Goal: Task Accomplishment & Management: Complete application form

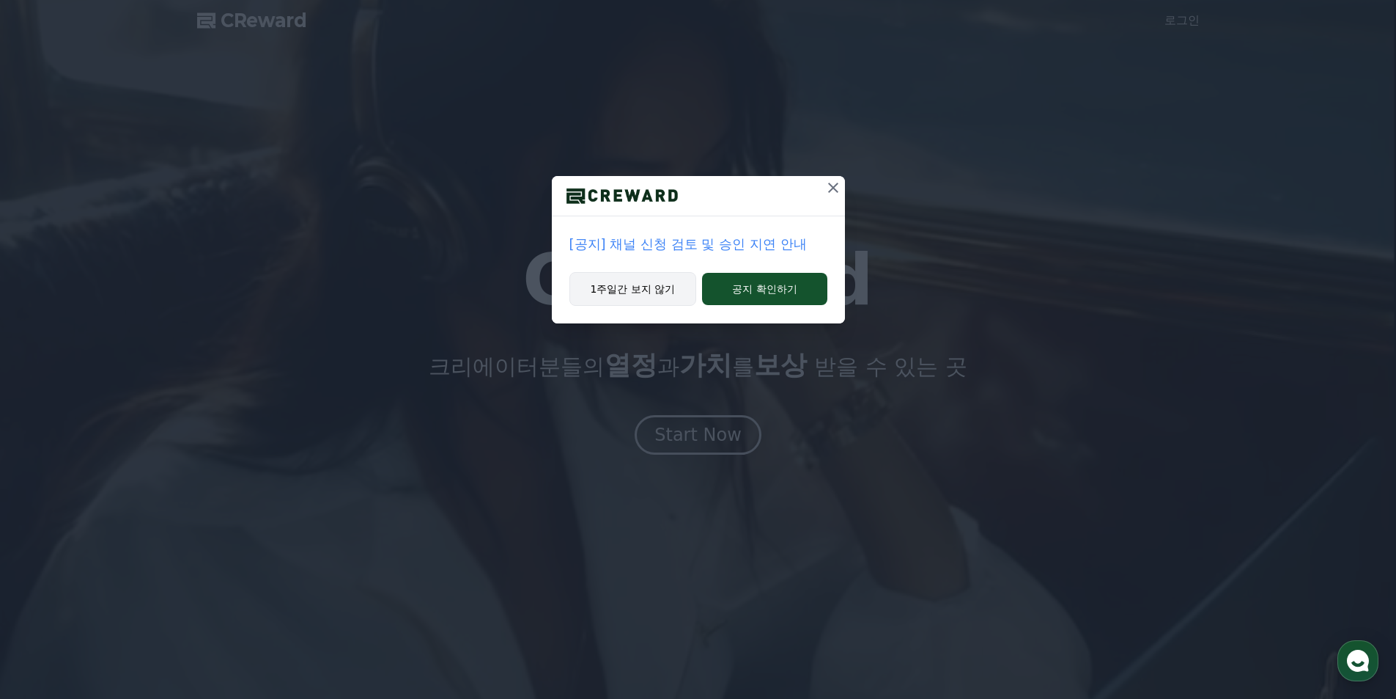
click at [652, 279] on button "1주일간 보지 않기" at bounding box center [634, 289] width 128 height 34
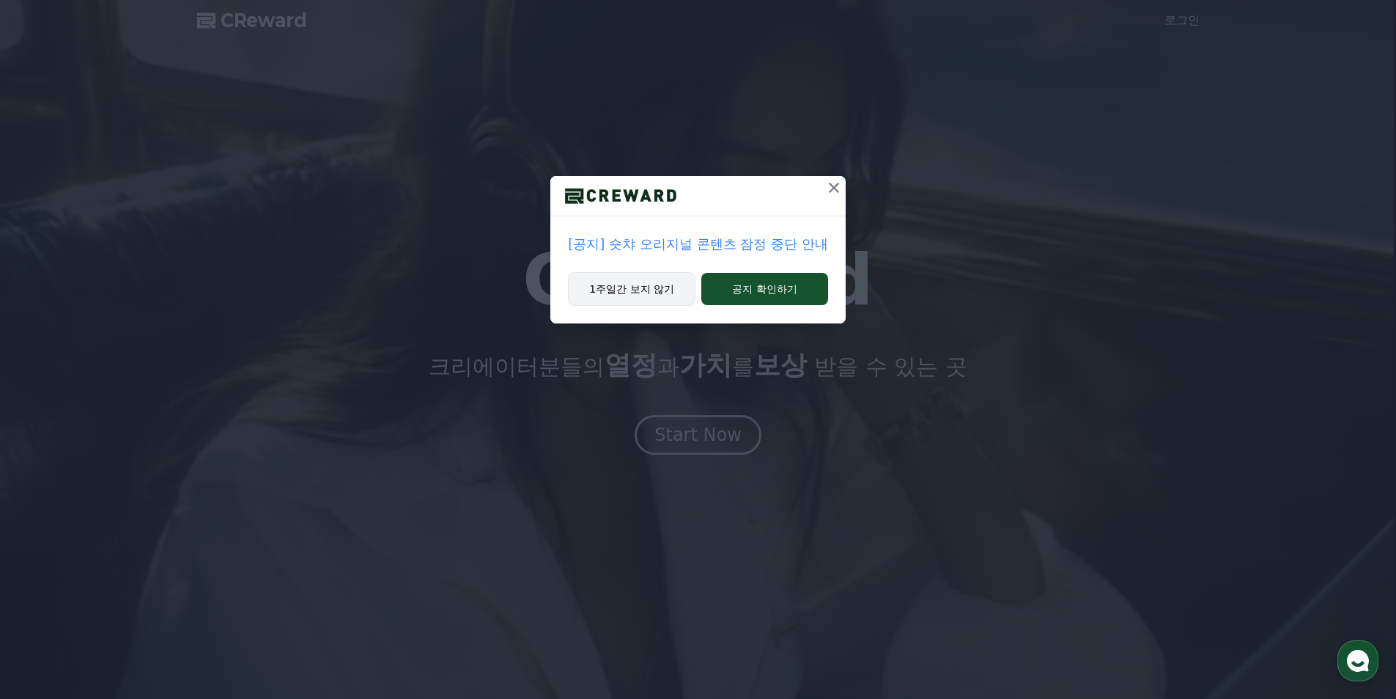
click at [653, 303] on button "1주일간 보지 않기" at bounding box center [632, 289] width 128 height 34
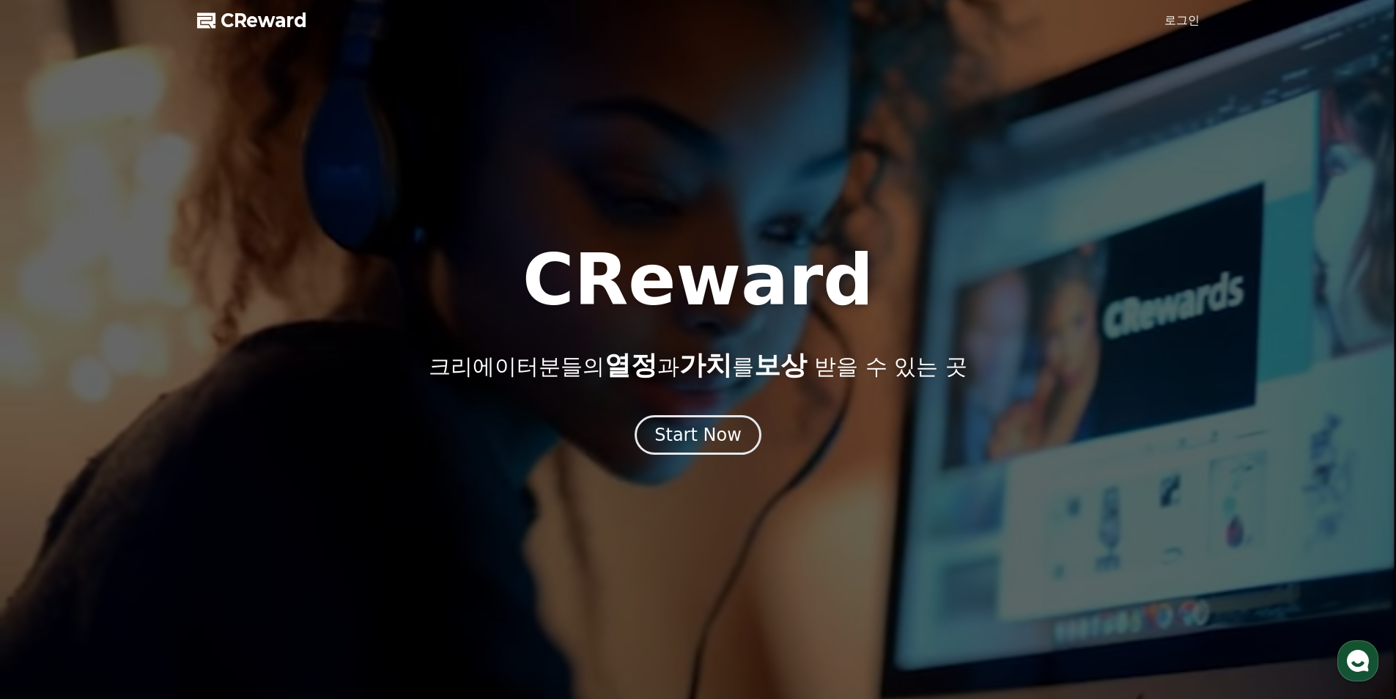
click at [683, 413] on div "CReward 크리에이터분들의 열정 과 가치 를 보상 받을 수 있는 곳 Start Now" at bounding box center [698, 350] width 1396 height 210
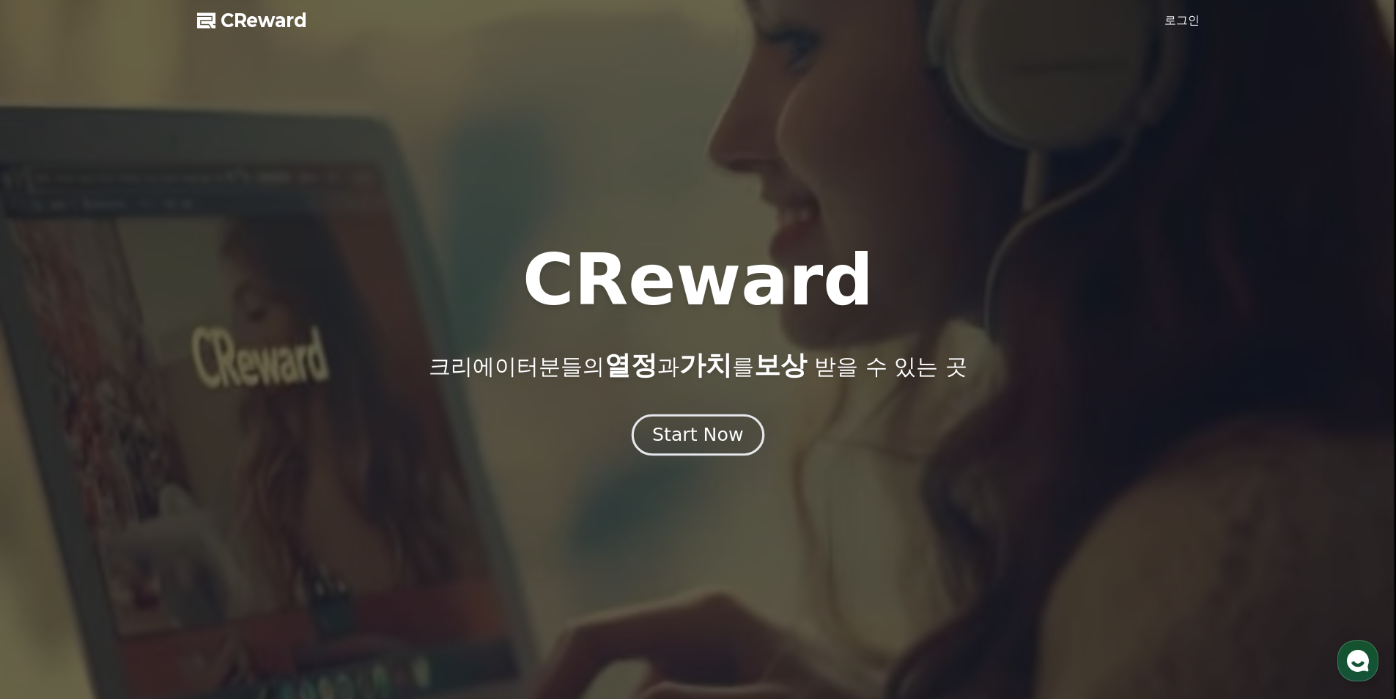
click at [691, 423] on div "Start Now" at bounding box center [697, 434] width 91 height 25
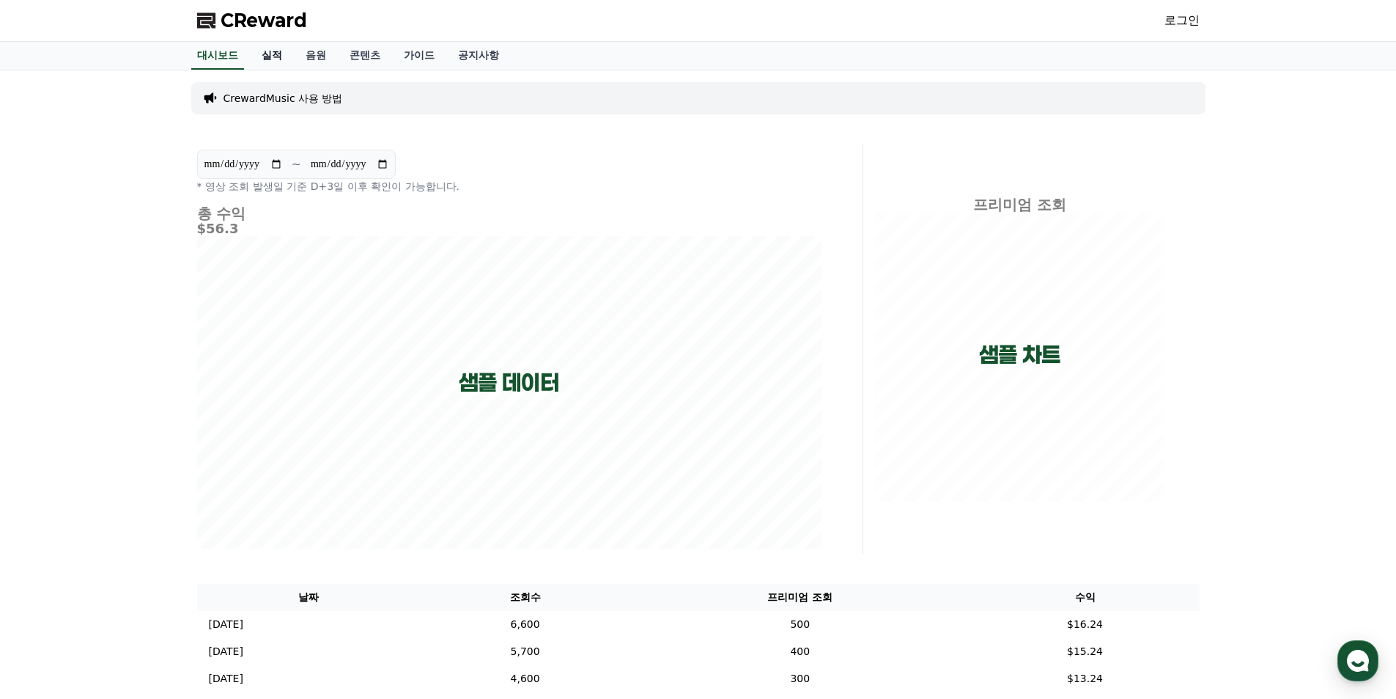
click at [277, 59] on link "실적" at bounding box center [272, 56] width 44 height 28
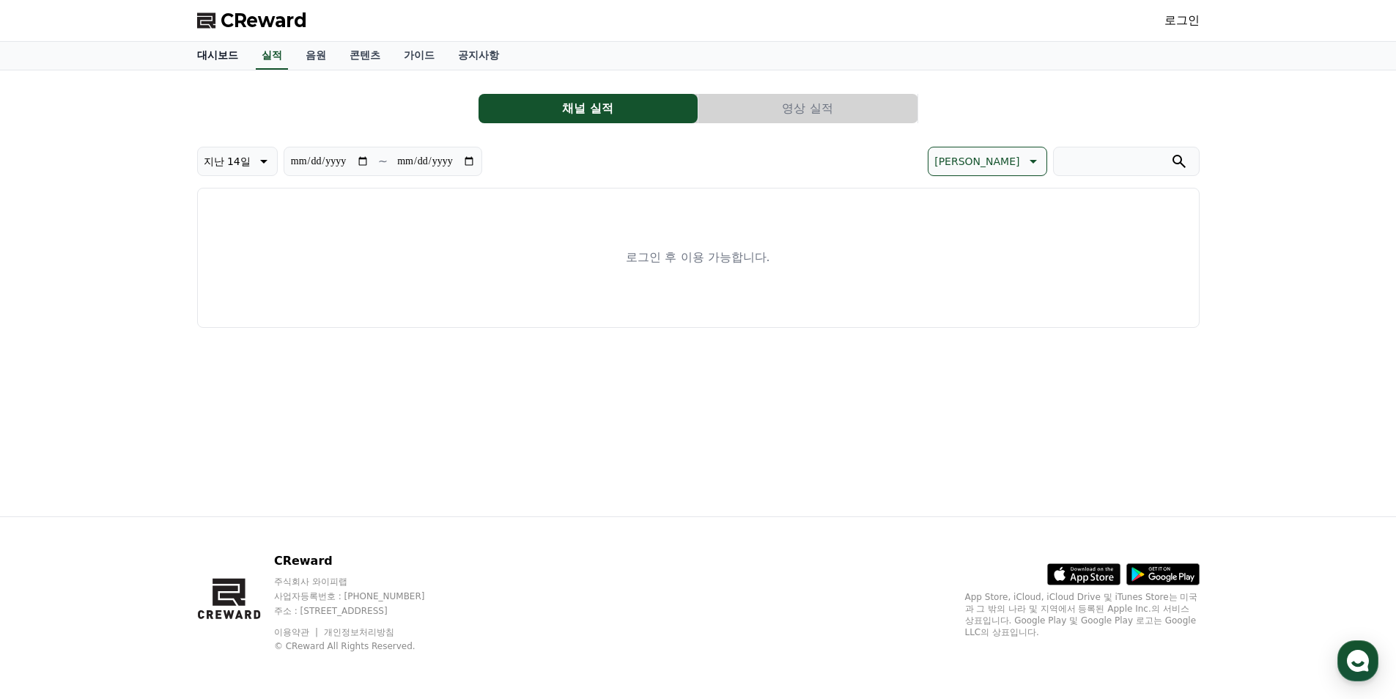
click at [229, 49] on link "대시보드" at bounding box center [217, 56] width 65 height 28
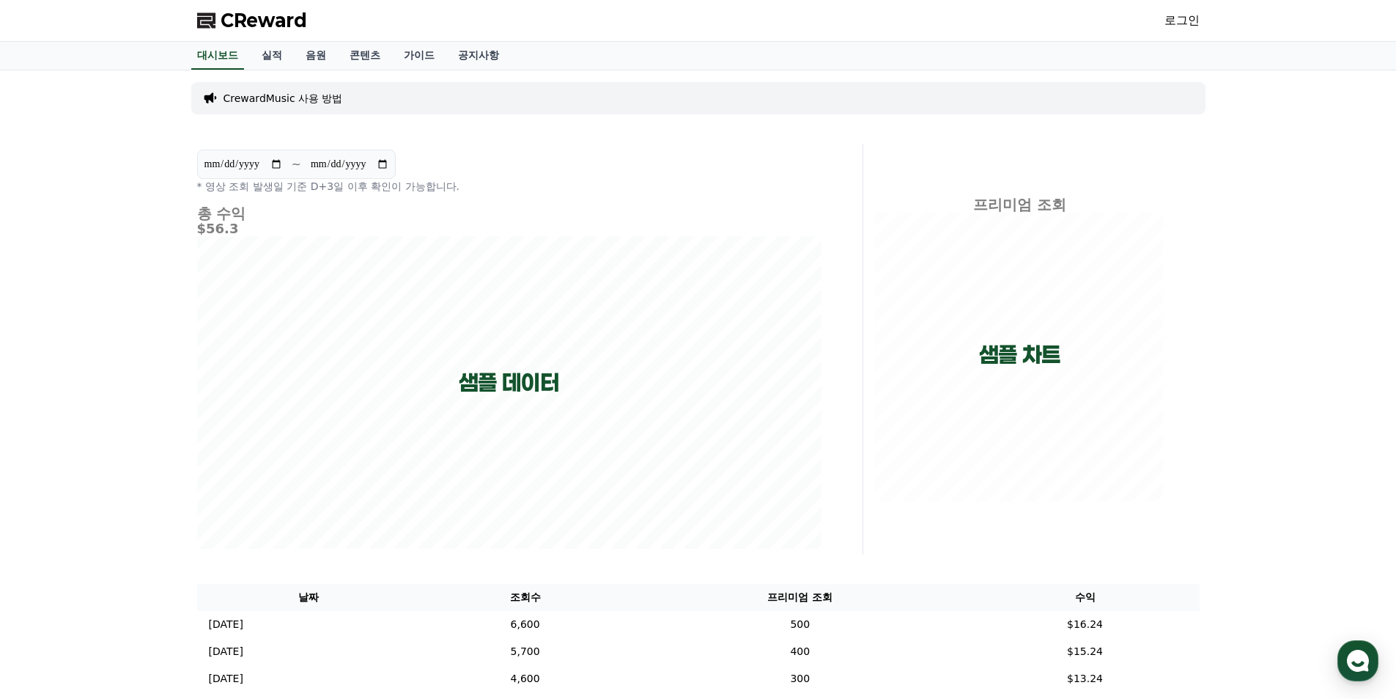
click at [278, 21] on span "CReward" at bounding box center [264, 20] width 87 height 23
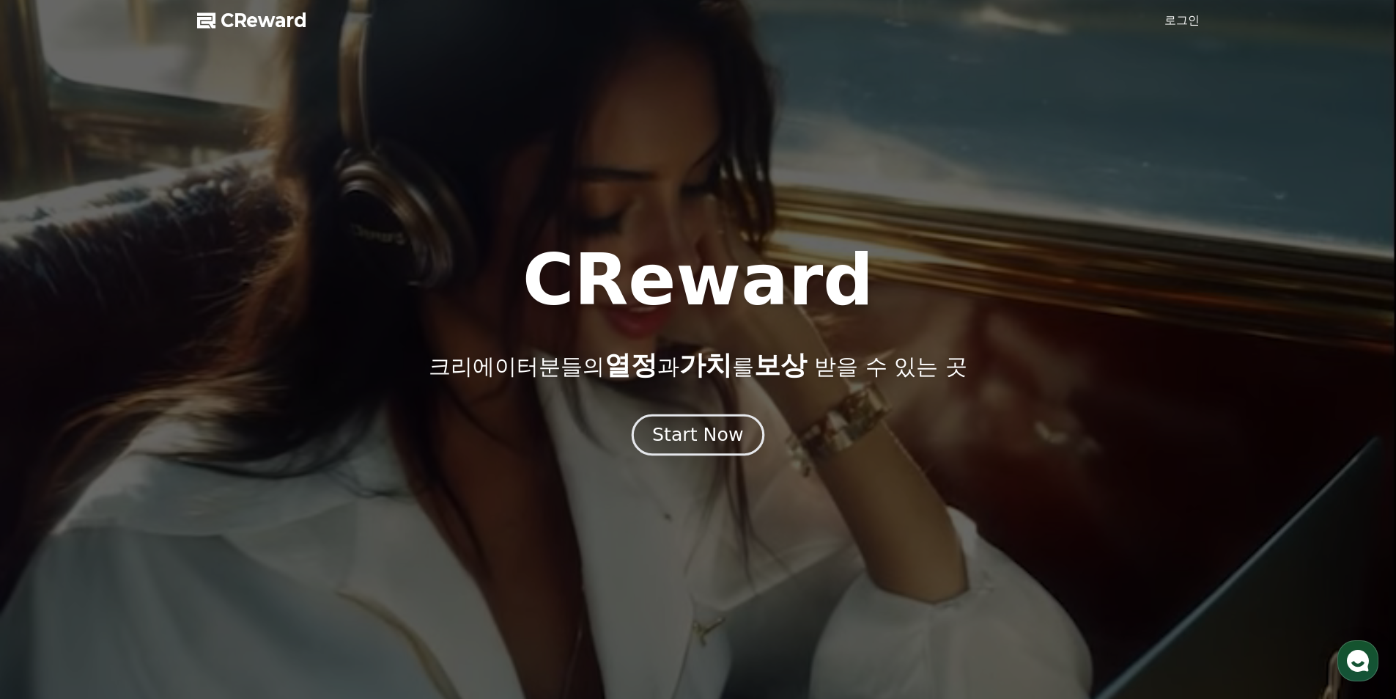
click at [678, 424] on div "Start Now" at bounding box center [697, 434] width 91 height 25
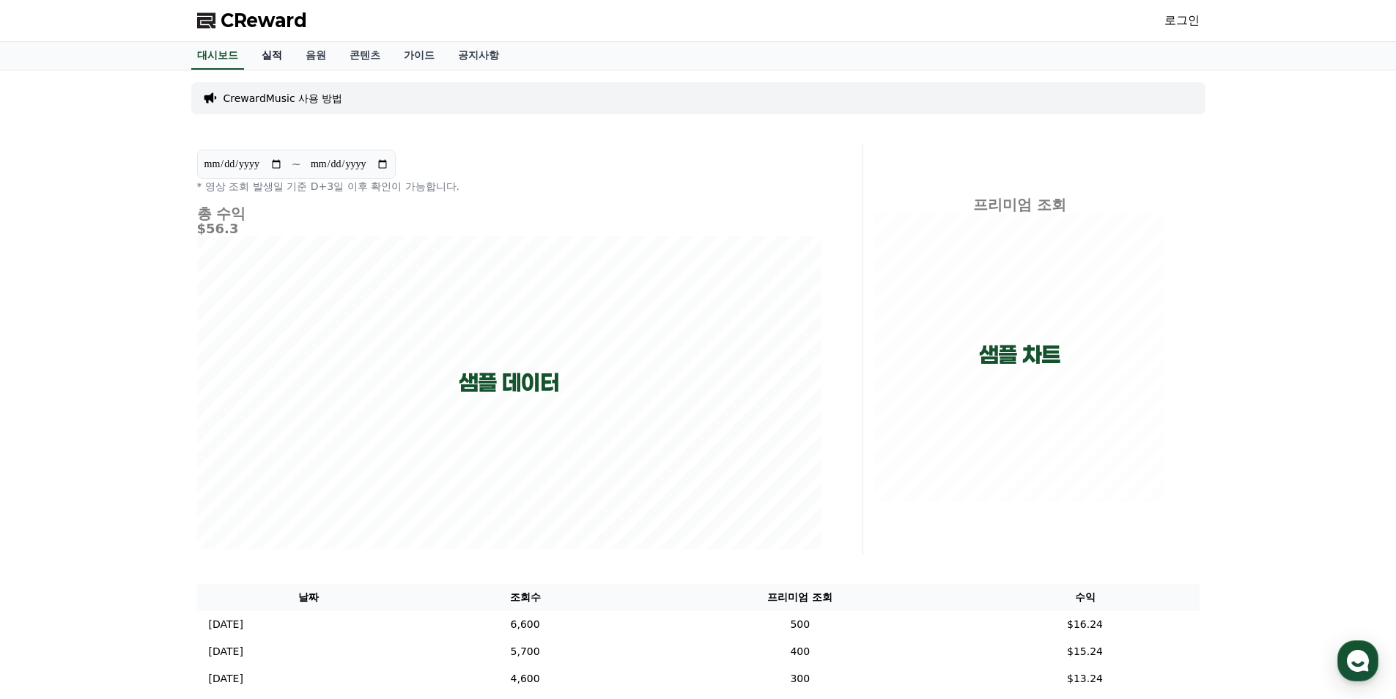
click at [261, 65] on link "실적" at bounding box center [272, 56] width 44 height 28
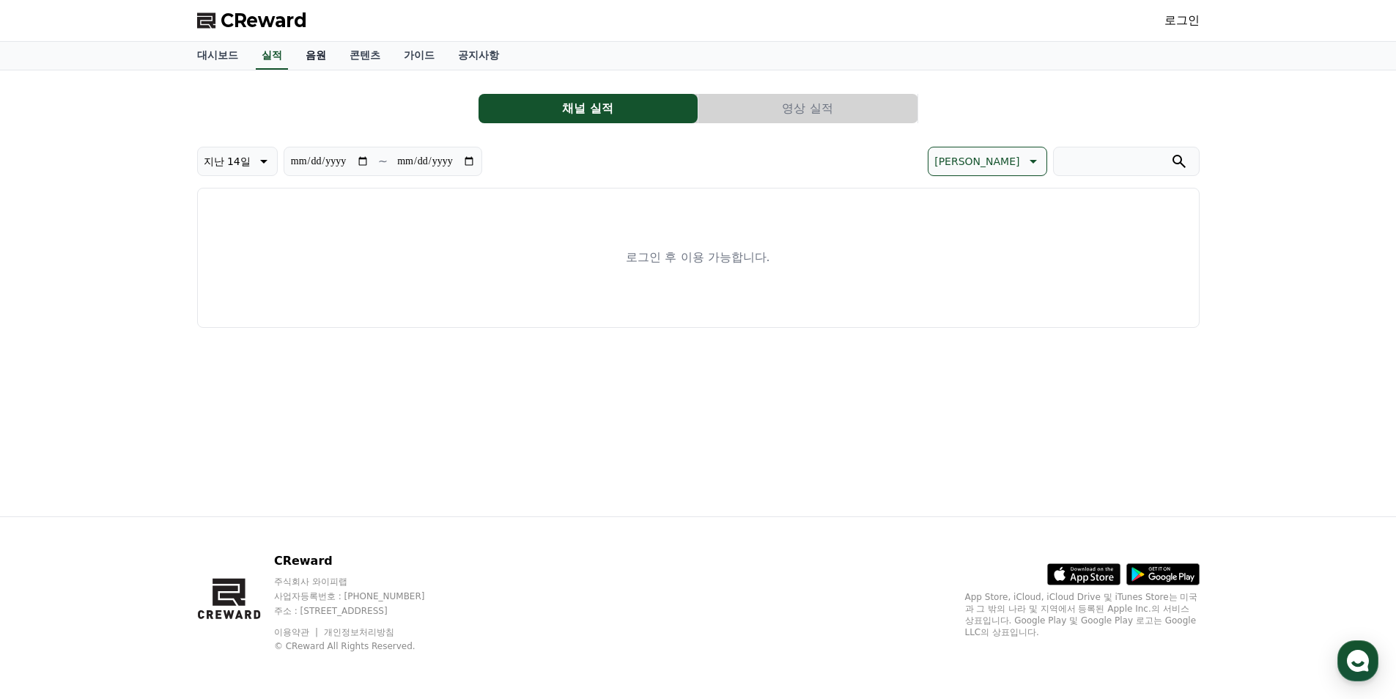
click at [306, 58] on link "음원" at bounding box center [316, 56] width 44 height 28
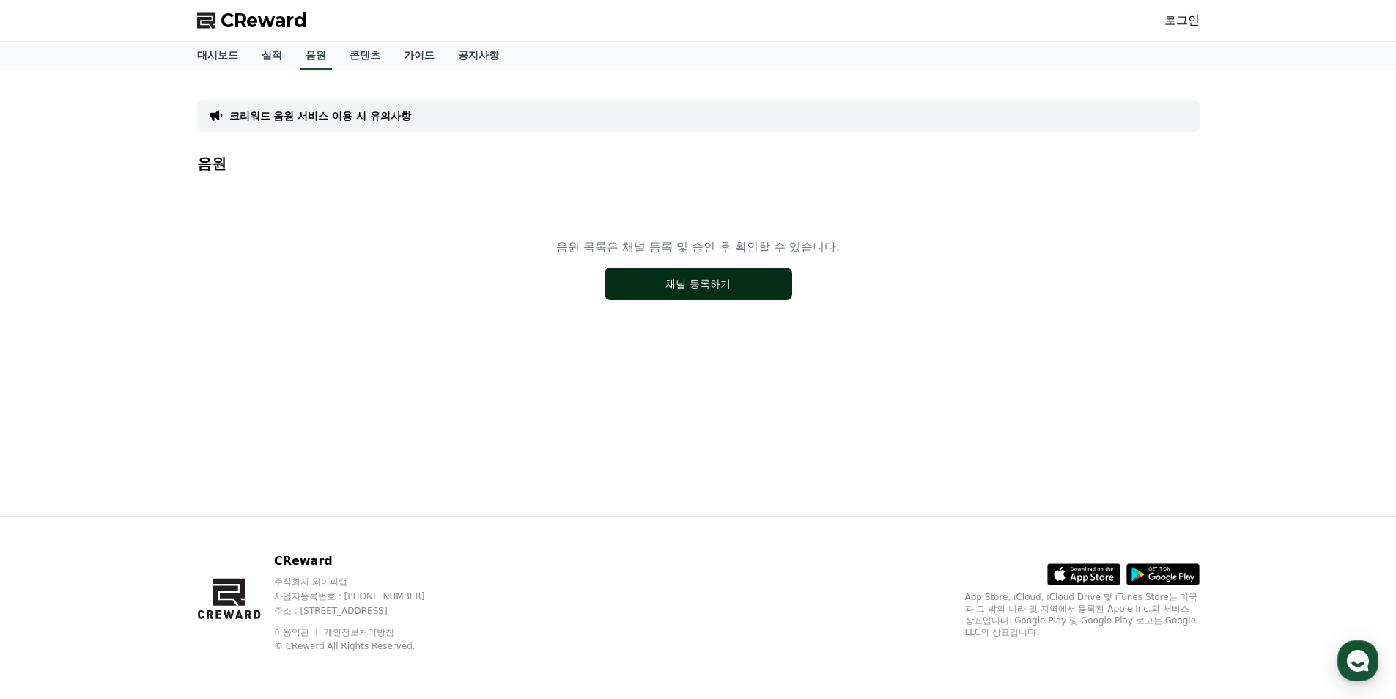
drag, startPoint x: 755, startPoint y: 276, endPoint x: 747, endPoint y: 292, distance: 18.0
click at [754, 281] on button "채널 등록하기" at bounding box center [699, 284] width 188 height 32
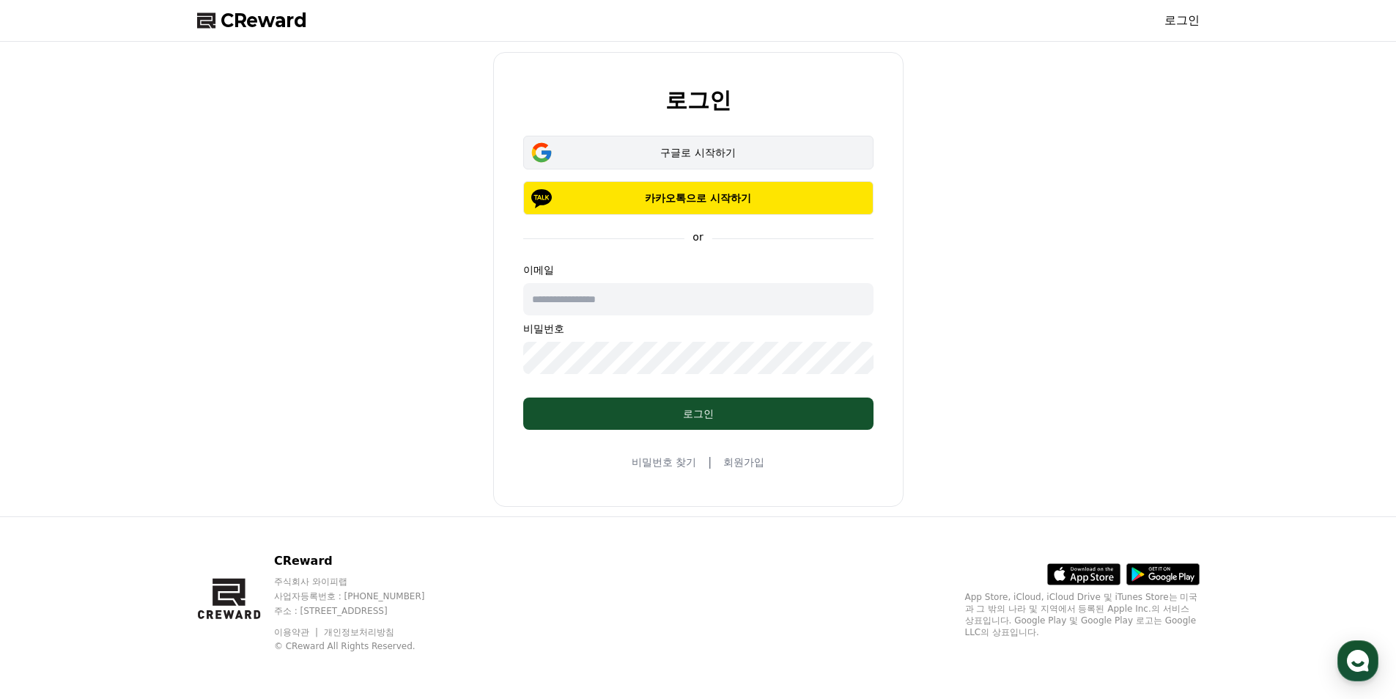
click at [660, 158] on button "구글로 시작하기" at bounding box center [698, 153] width 350 height 34
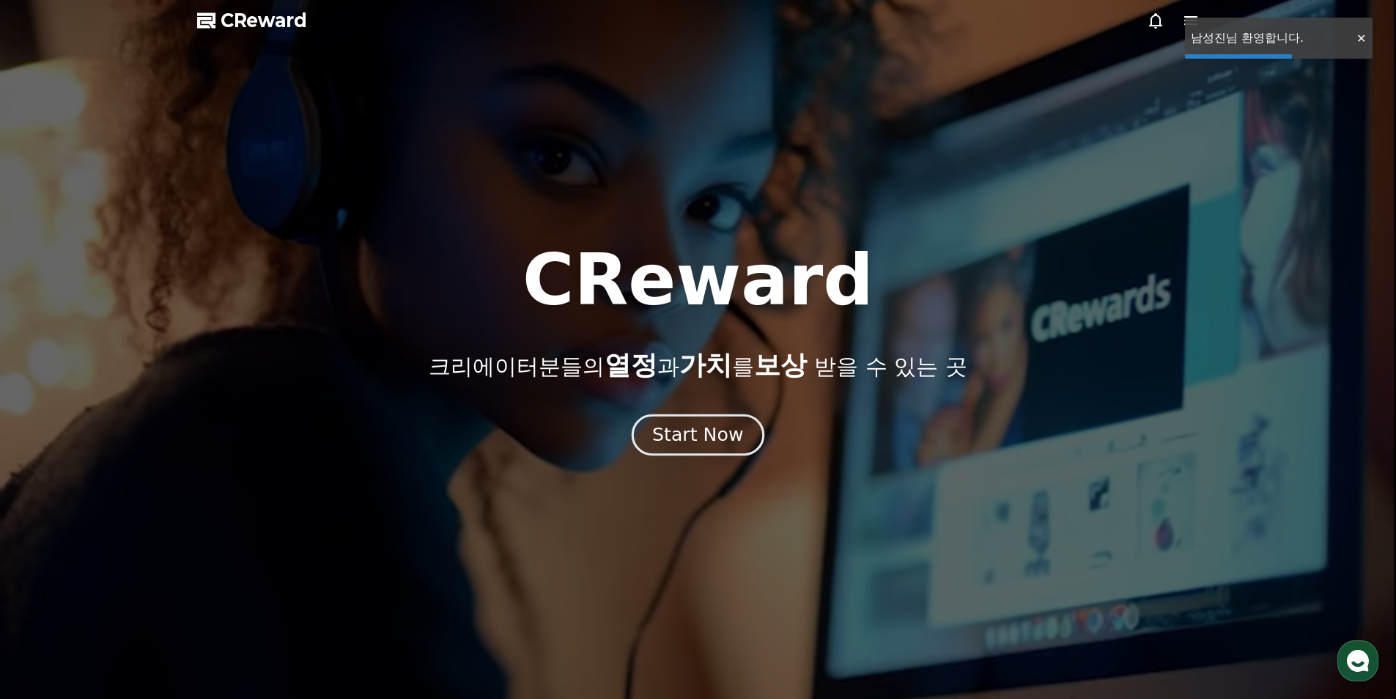
click at [685, 433] on div "Start Now" at bounding box center [697, 434] width 91 height 25
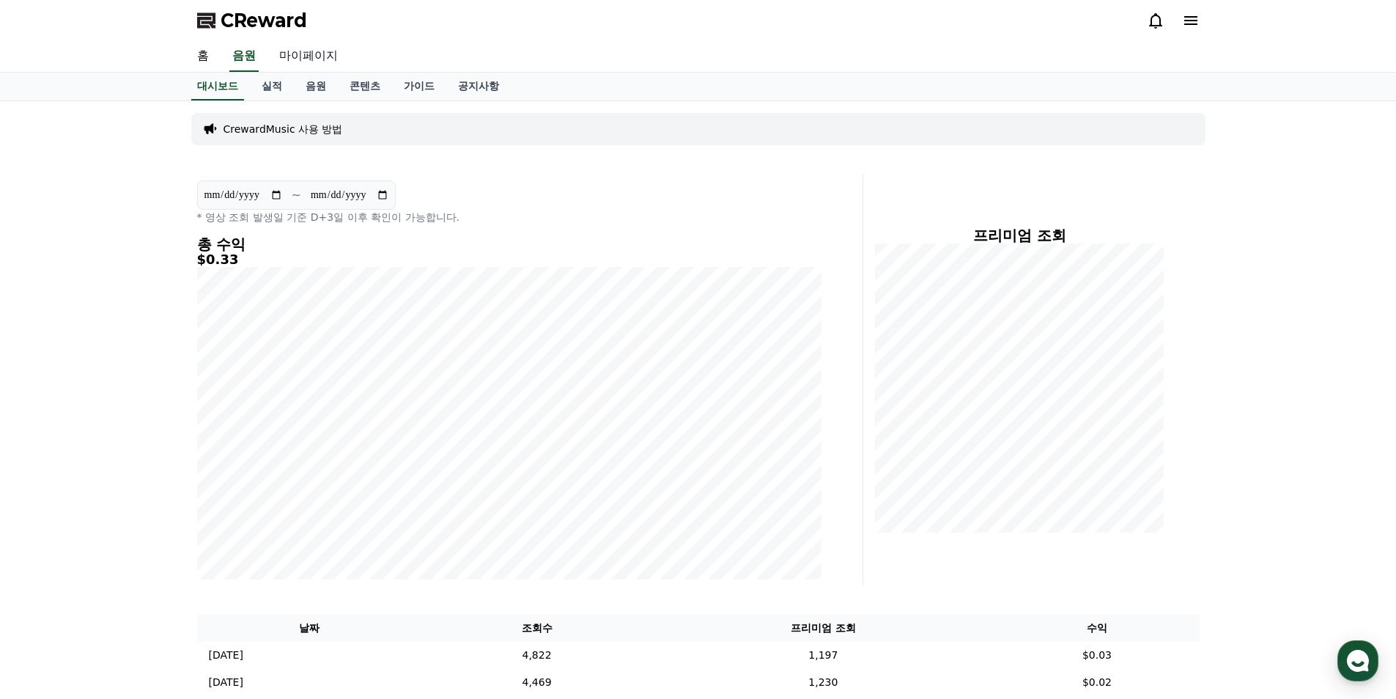
click at [306, 57] on link "마이페이지" at bounding box center [309, 56] width 82 height 31
select select "**********"
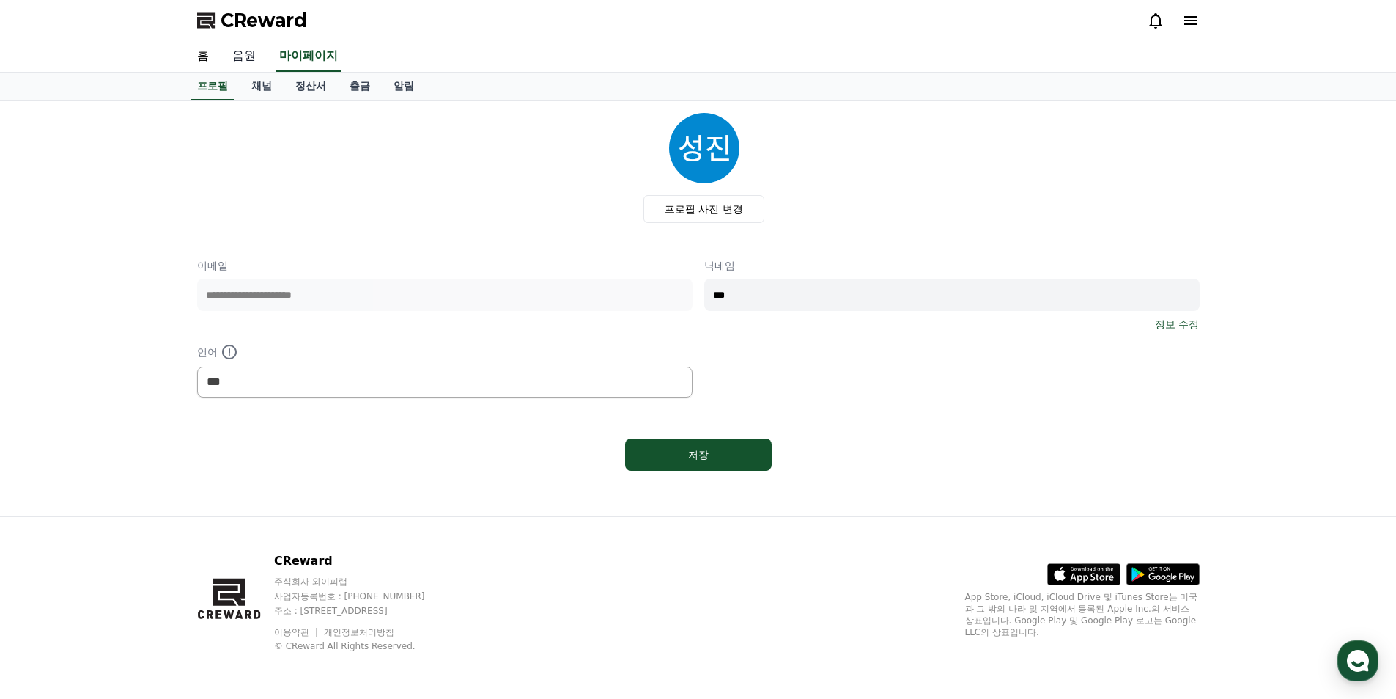
click at [240, 50] on link "음원" at bounding box center [244, 56] width 47 height 31
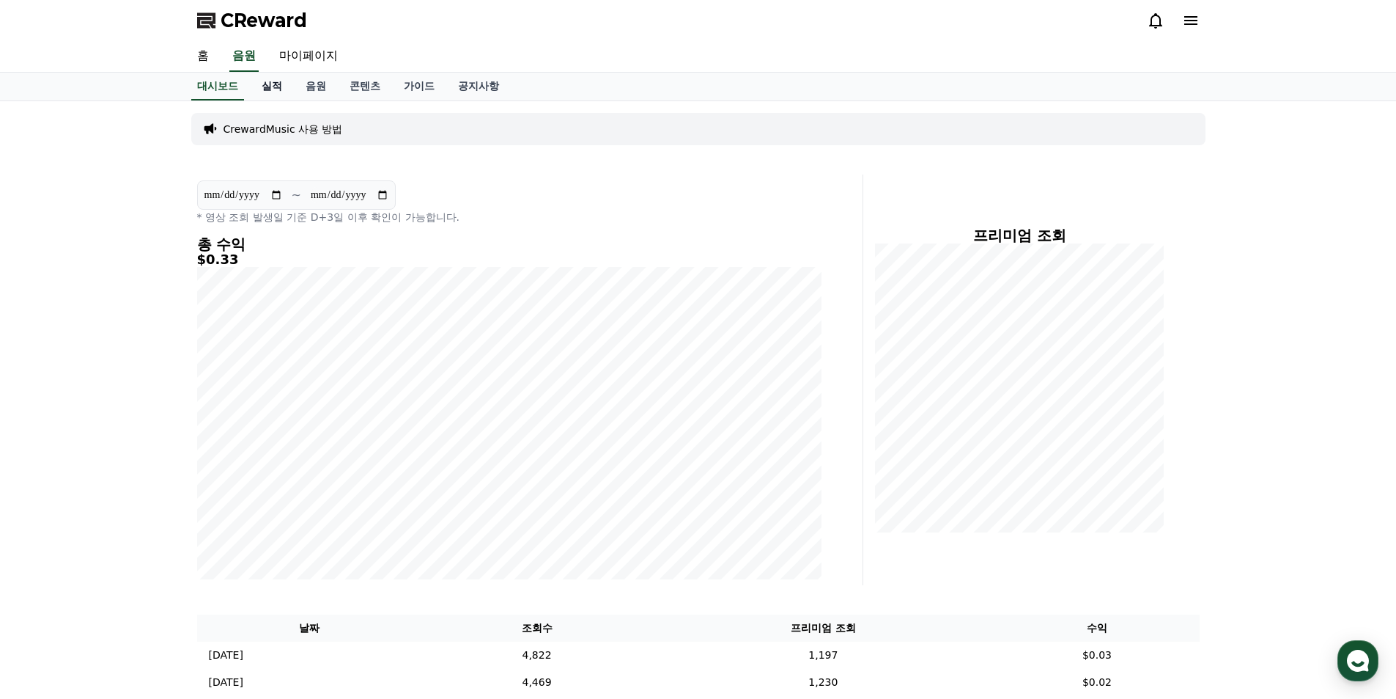
click at [273, 84] on link "실적" at bounding box center [272, 87] width 44 height 28
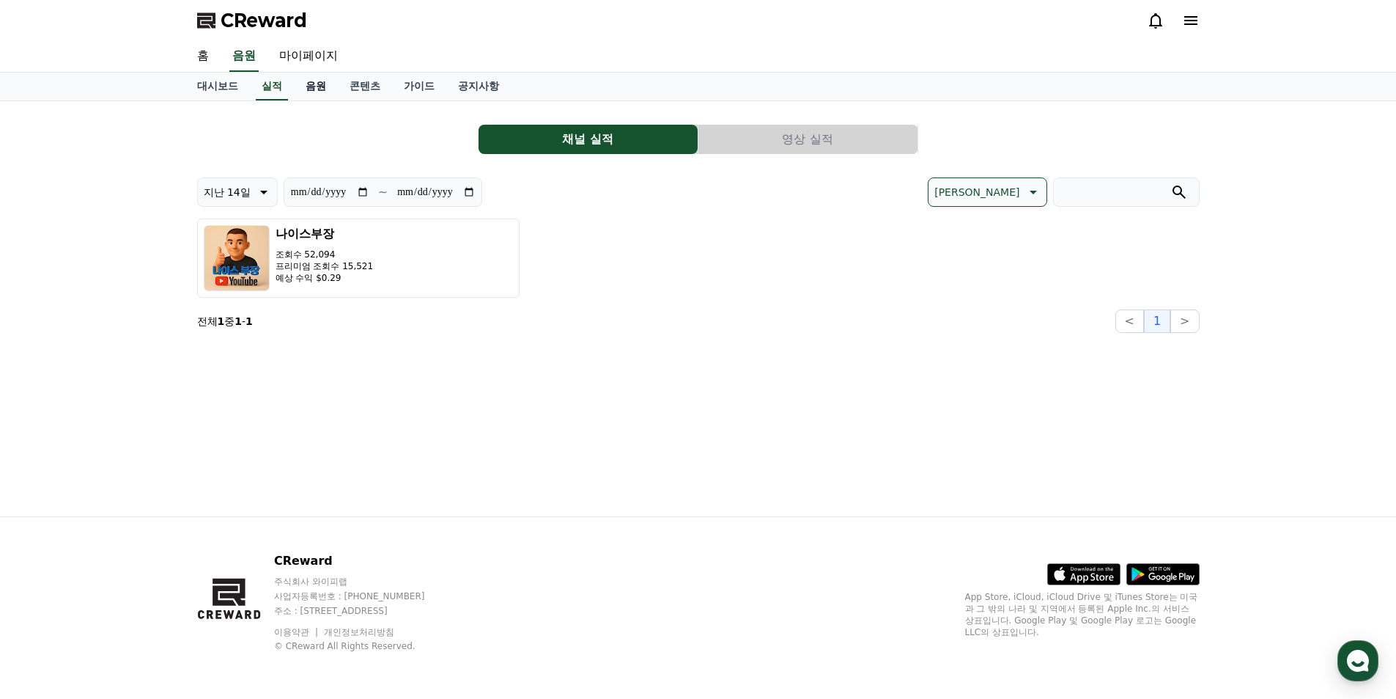
click at [306, 84] on link "음원" at bounding box center [316, 87] width 44 height 28
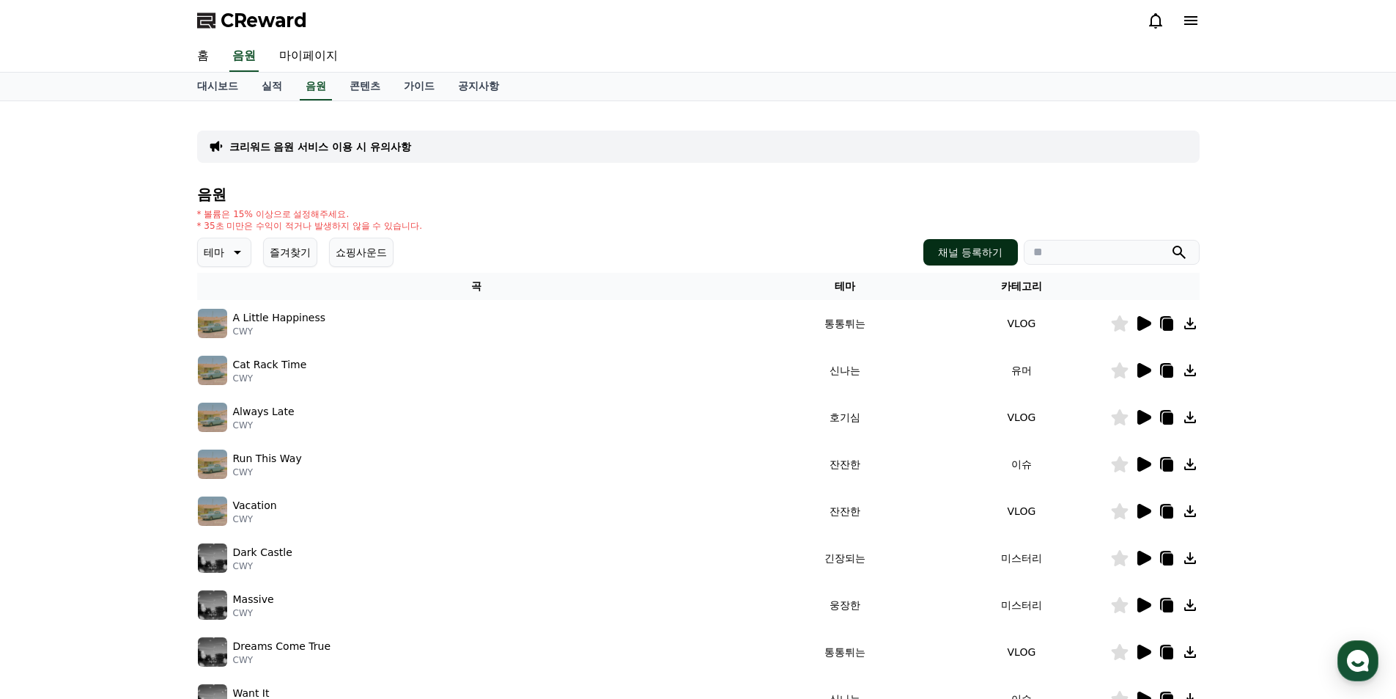
click at [954, 253] on button "채널 등록하기" at bounding box center [971, 252] width 94 height 26
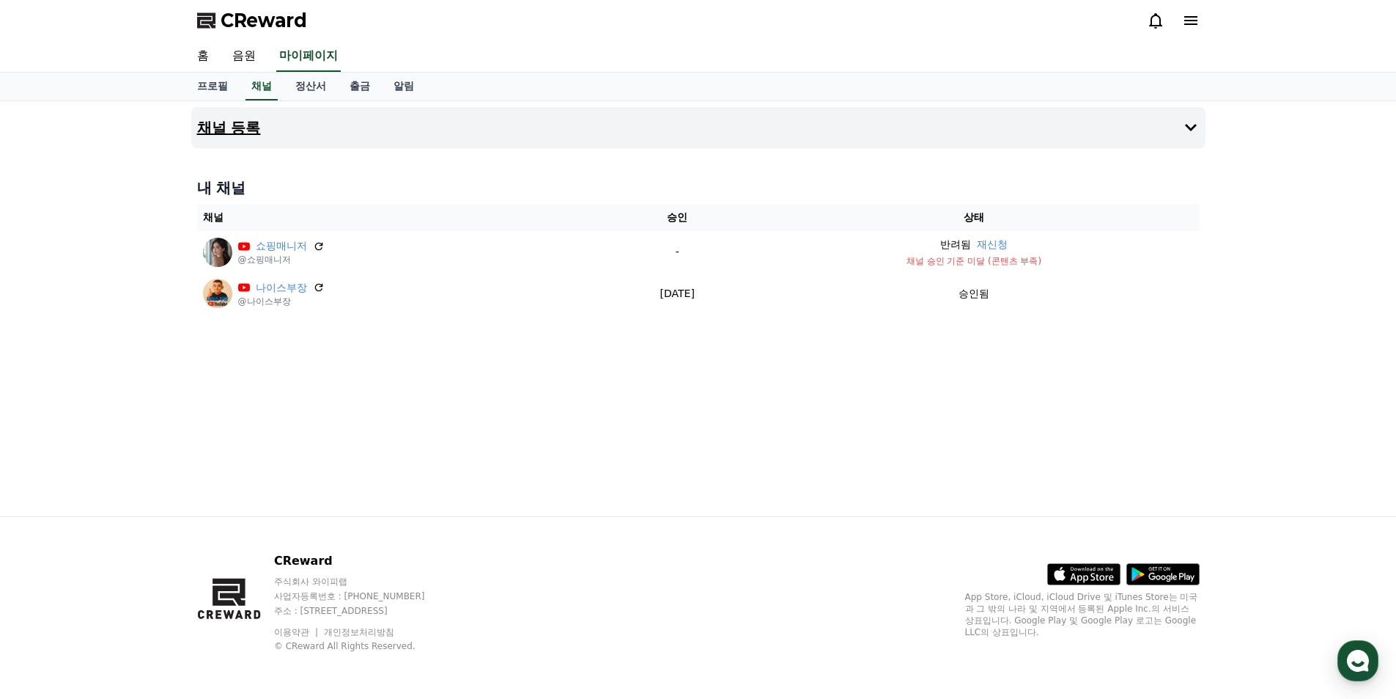
click at [232, 134] on h4 "채널 등록" at bounding box center [229, 127] width 64 height 16
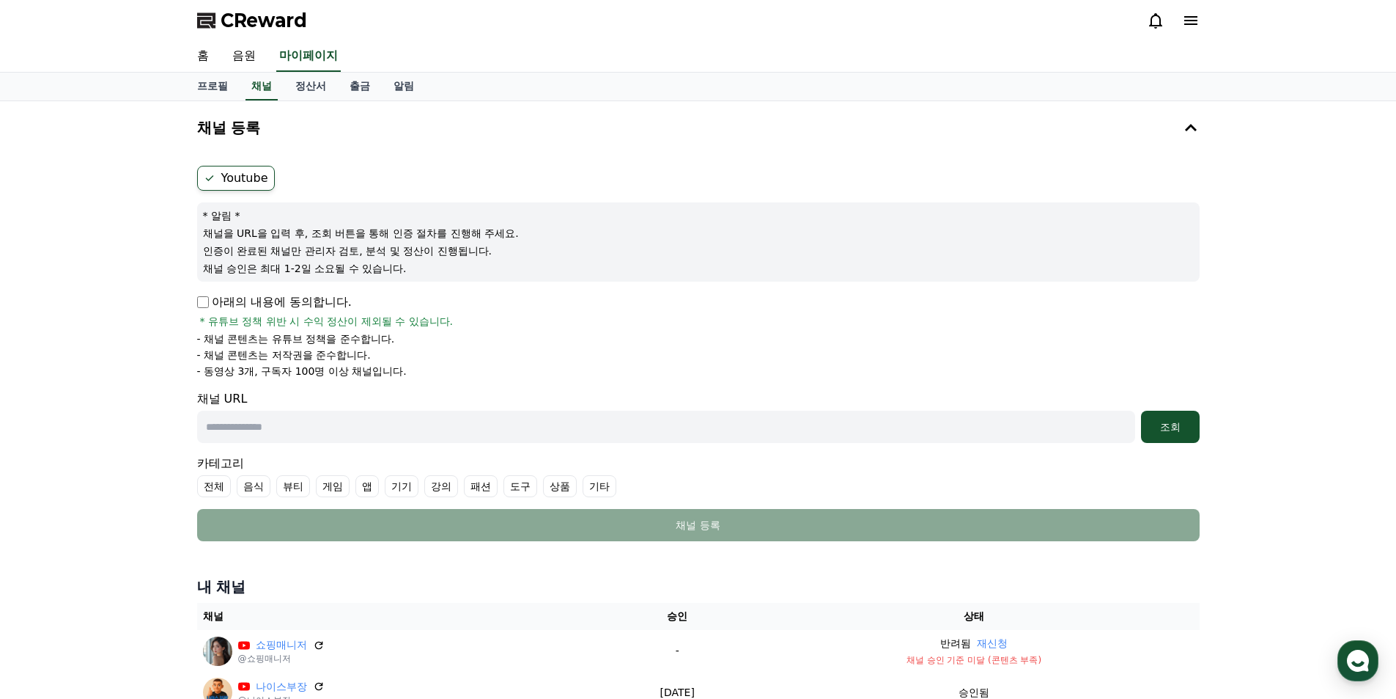
paste input "**********"
type input "**********"
click at [1179, 435] on button "조회" at bounding box center [1170, 427] width 59 height 32
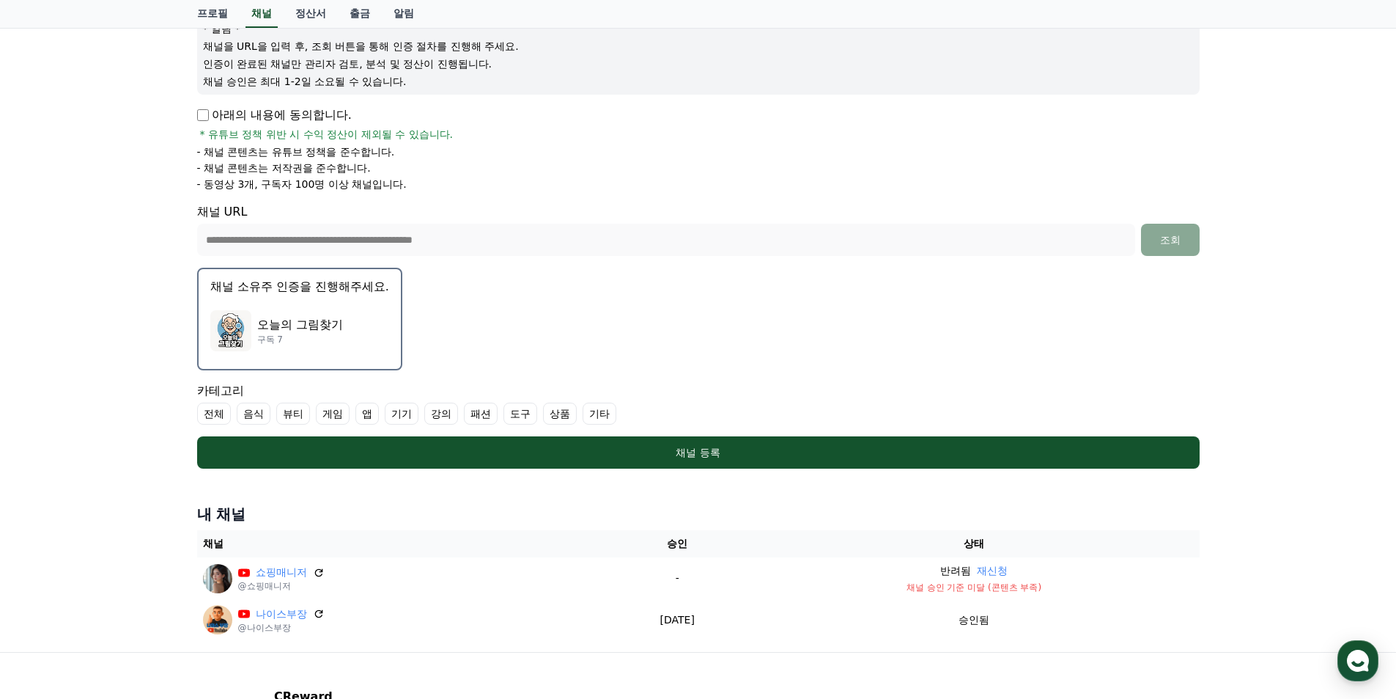
scroll to position [220, 0]
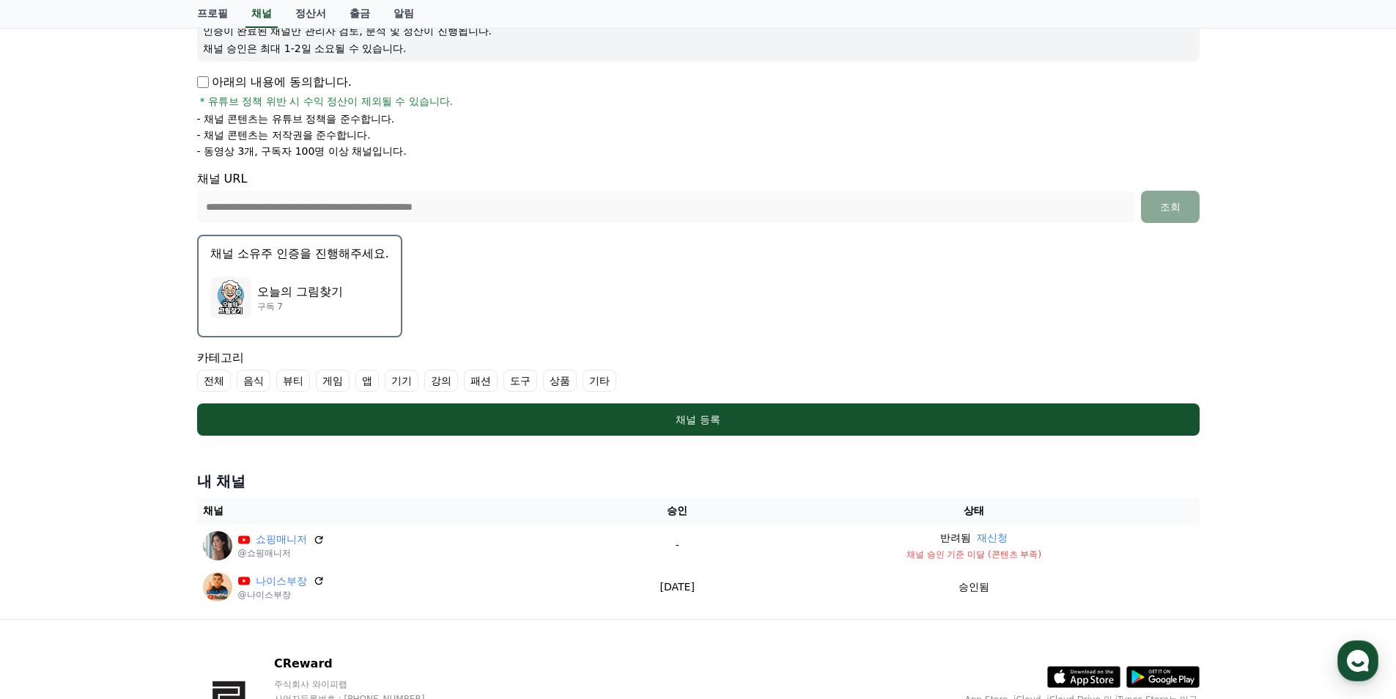
click at [286, 253] on p "채널 소유주 인증을 진행해주세요." at bounding box center [299, 254] width 179 height 18
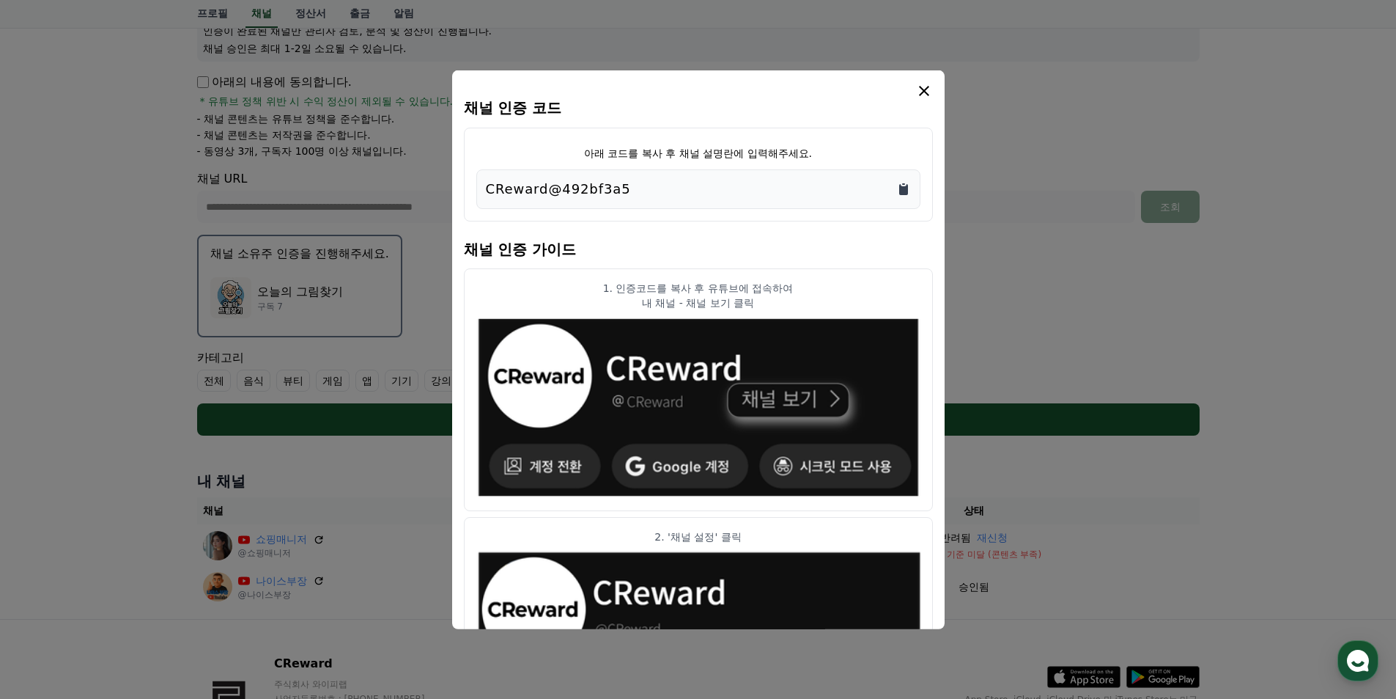
click at [902, 192] on icon "Copy to clipboard" at bounding box center [903, 188] width 9 height 11
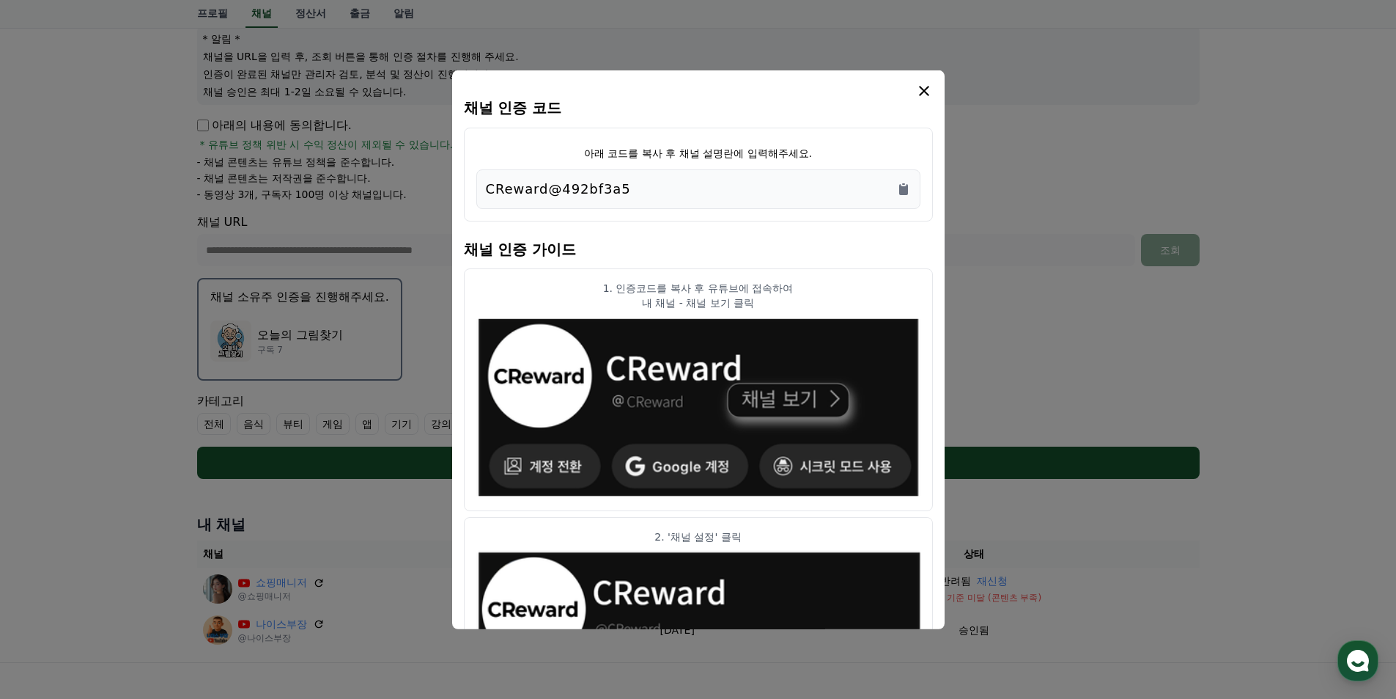
scroll to position [176, 0]
click at [921, 95] on icon "modal" at bounding box center [925, 90] width 18 height 18
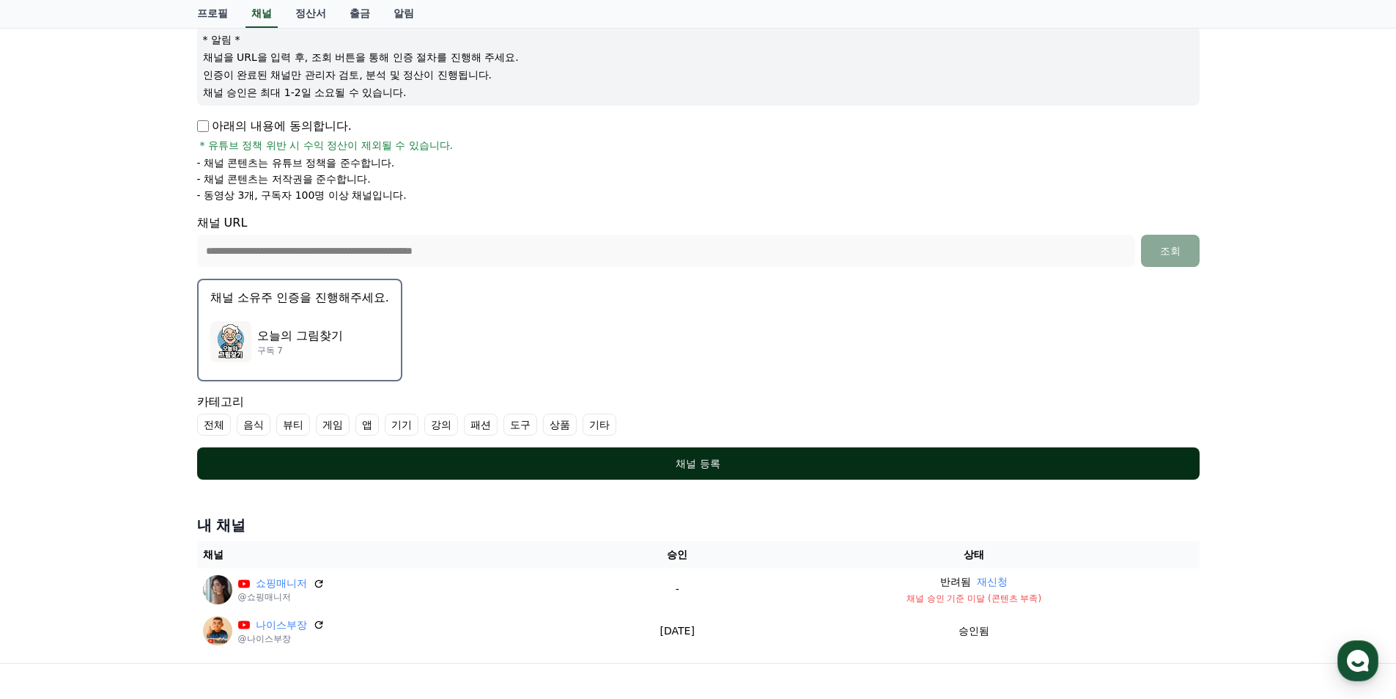
click at [659, 460] on div "채널 등록" at bounding box center [699, 463] width 944 height 15
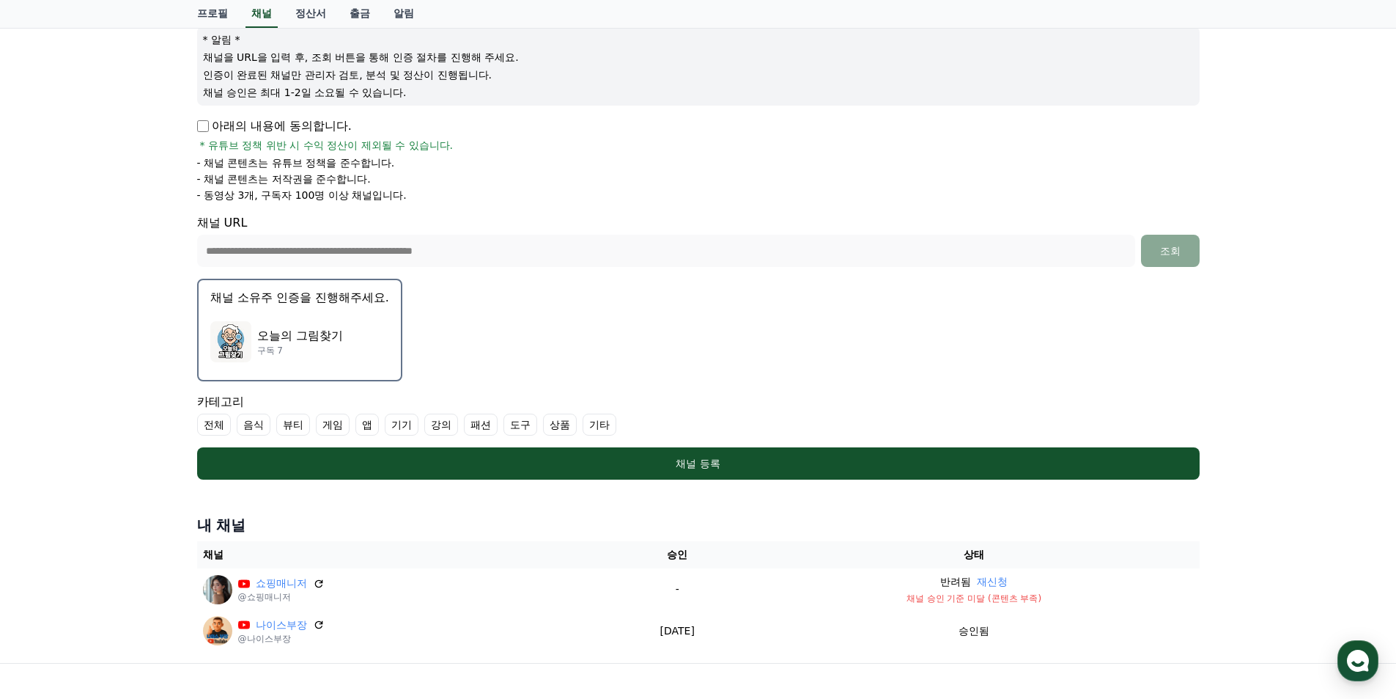
click at [325, 429] on label "게임" at bounding box center [333, 424] width 34 height 22
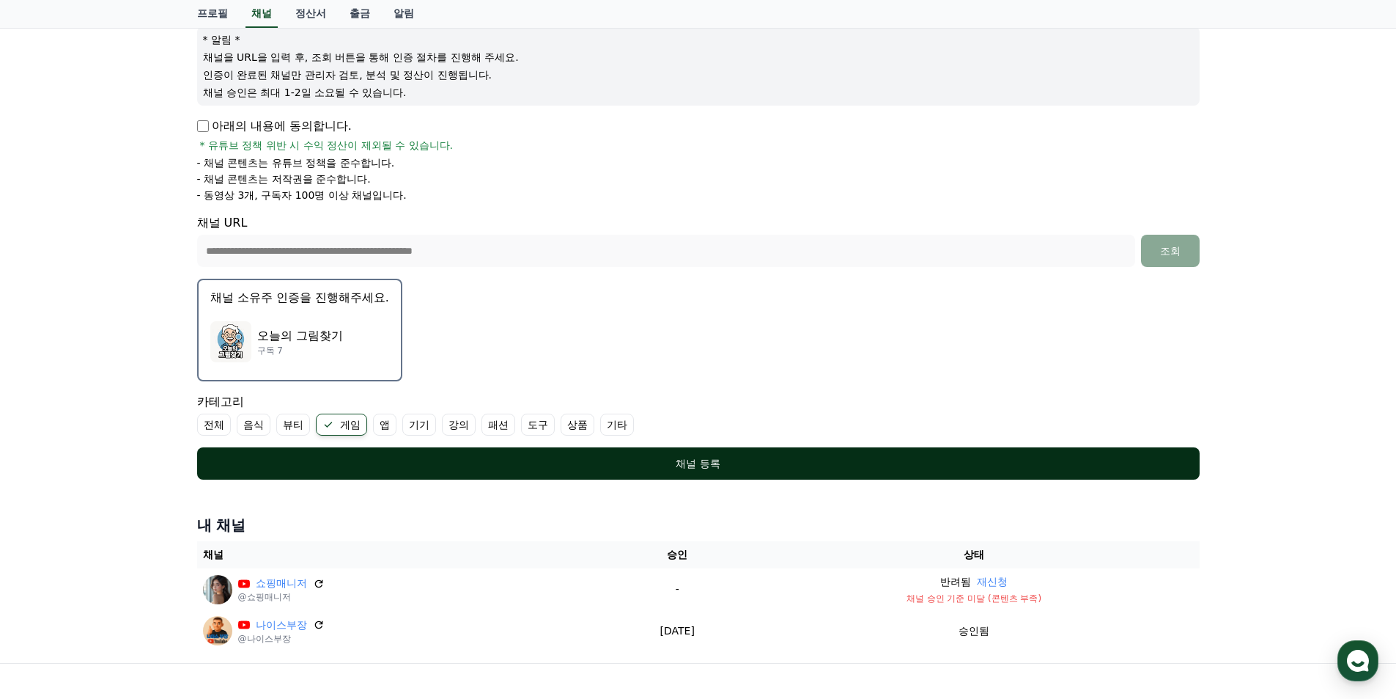
click at [519, 470] on div "채널 등록" at bounding box center [699, 463] width 944 height 15
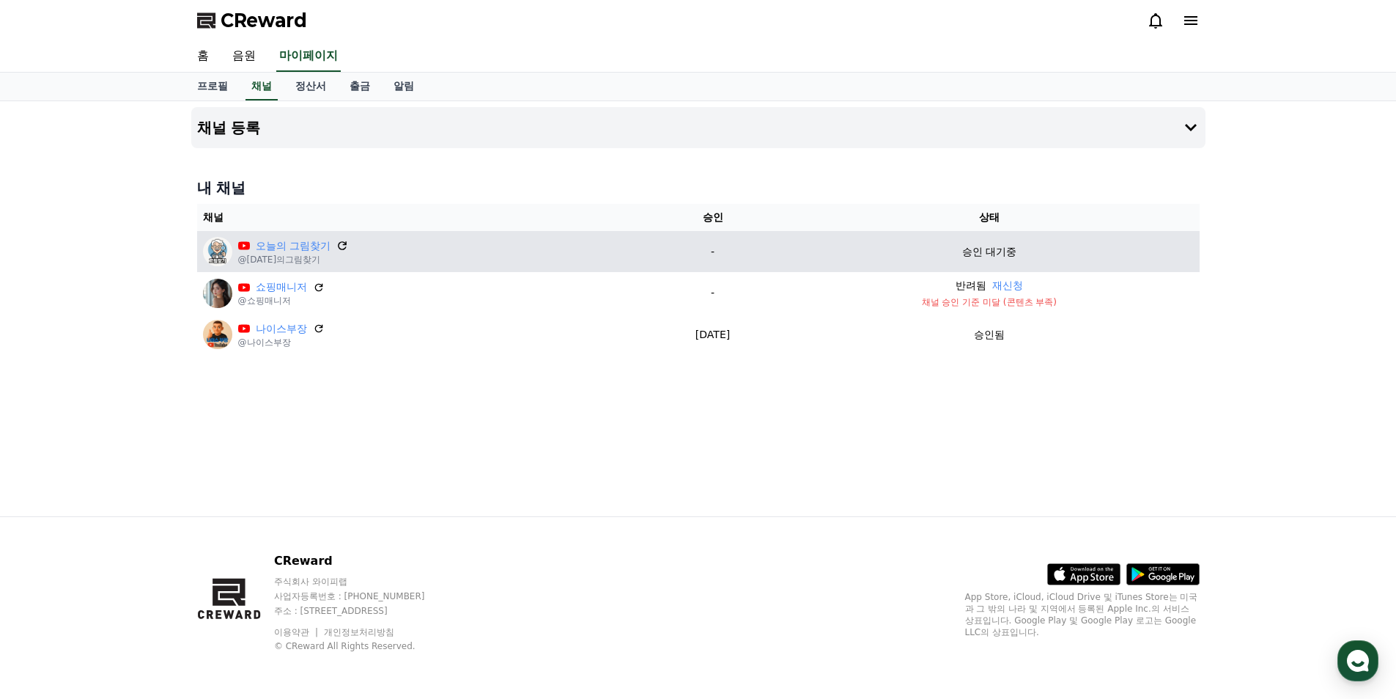
click at [340, 247] on icon at bounding box center [342, 245] width 13 height 13
